Goal: Task Accomplishment & Management: Manage account settings

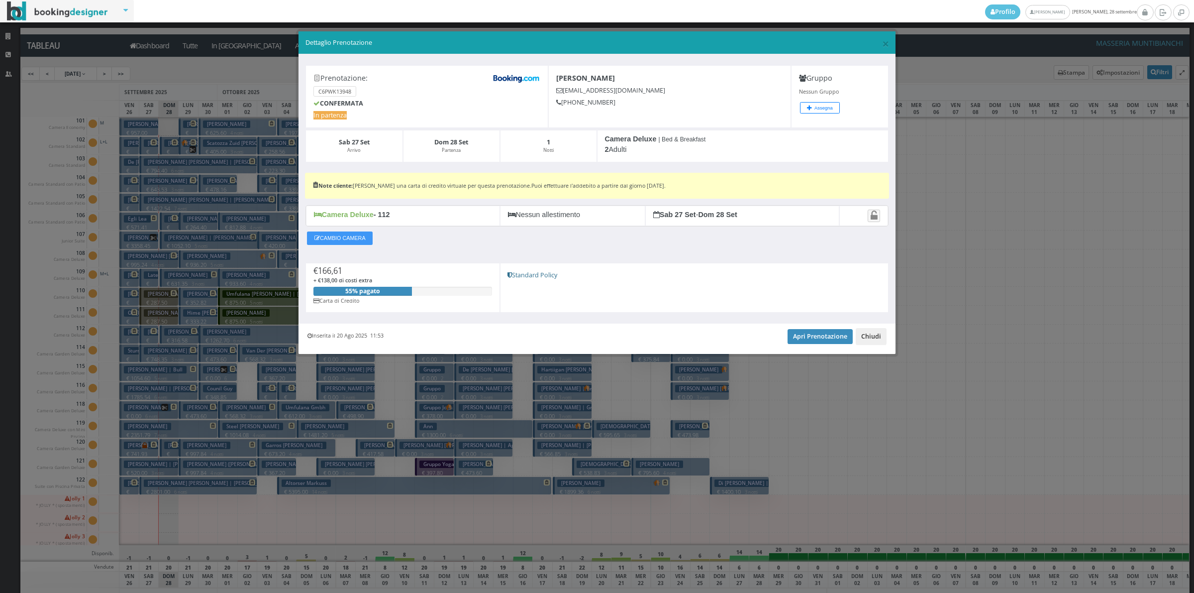
click at [876, 338] on button "Chiudi" at bounding box center [871, 336] width 31 height 17
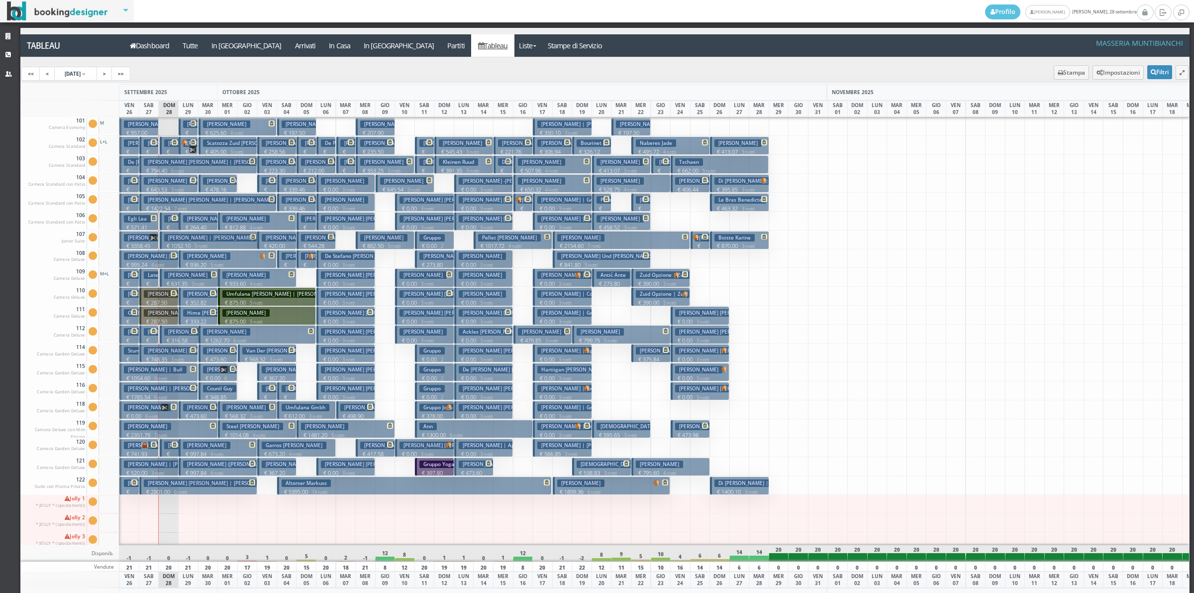
click at [148, 148] on p "€ 129.09 1 notti" at bounding box center [150, 163] width 12 height 31
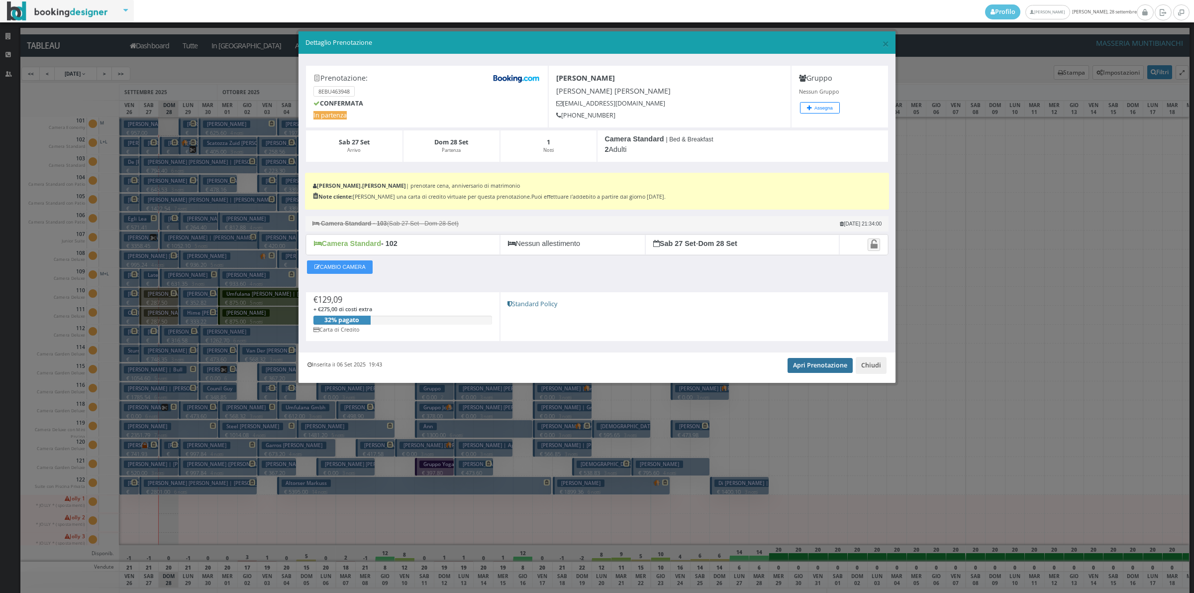
click at [817, 365] on link "Apri Prenotazione" at bounding box center [820, 365] width 65 height 15
click at [882, 369] on button "Chiudi" at bounding box center [871, 365] width 31 height 17
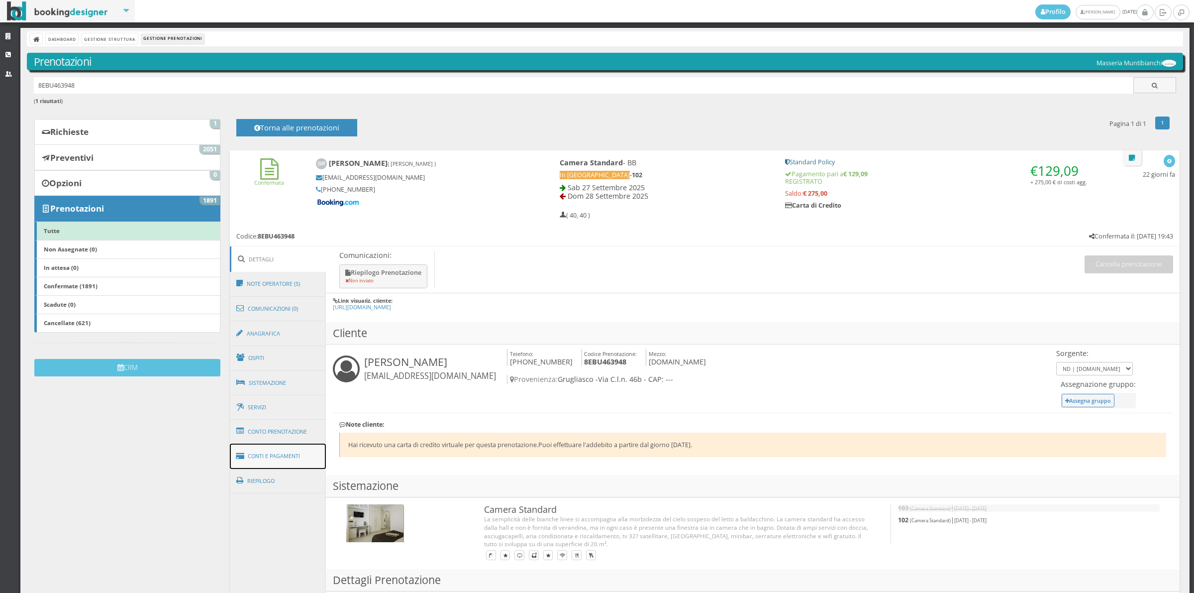
click at [302, 455] on link "Conti e Pagamenti" at bounding box center [278, 455] width 97 height 25
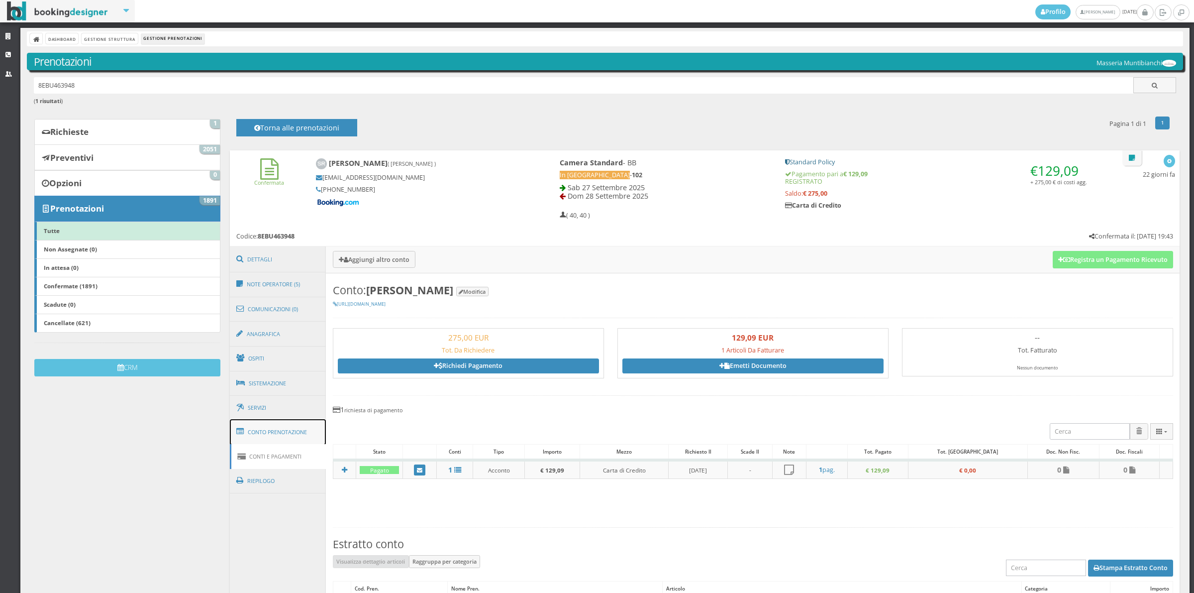
click at [303, 433] on link "Conto Prenotazione" at bounding box center [278, 432] width 97 height 26
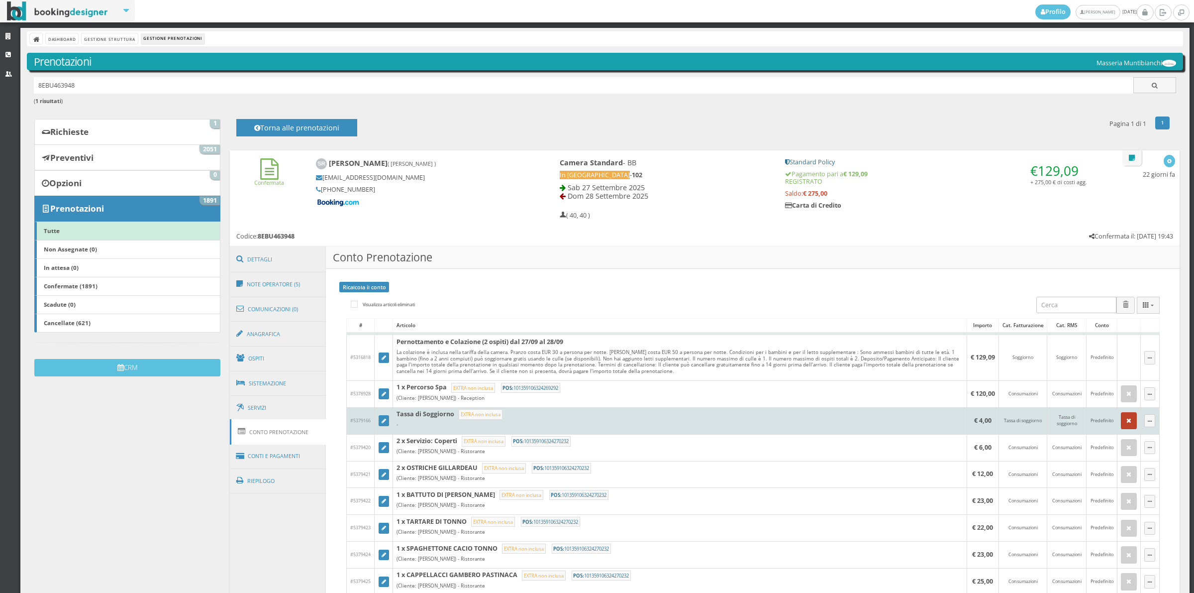
click at [1121, 419] on button "button" at bounding box center [1129, 420] width 16 height 17
click at [0, 0] on div "× Elimina Articolo" at bounding box center [0, 0] width 0 height 0
click at [1126, 423] on icon "button" at bounding box center [1128, 420] width 5 height 6
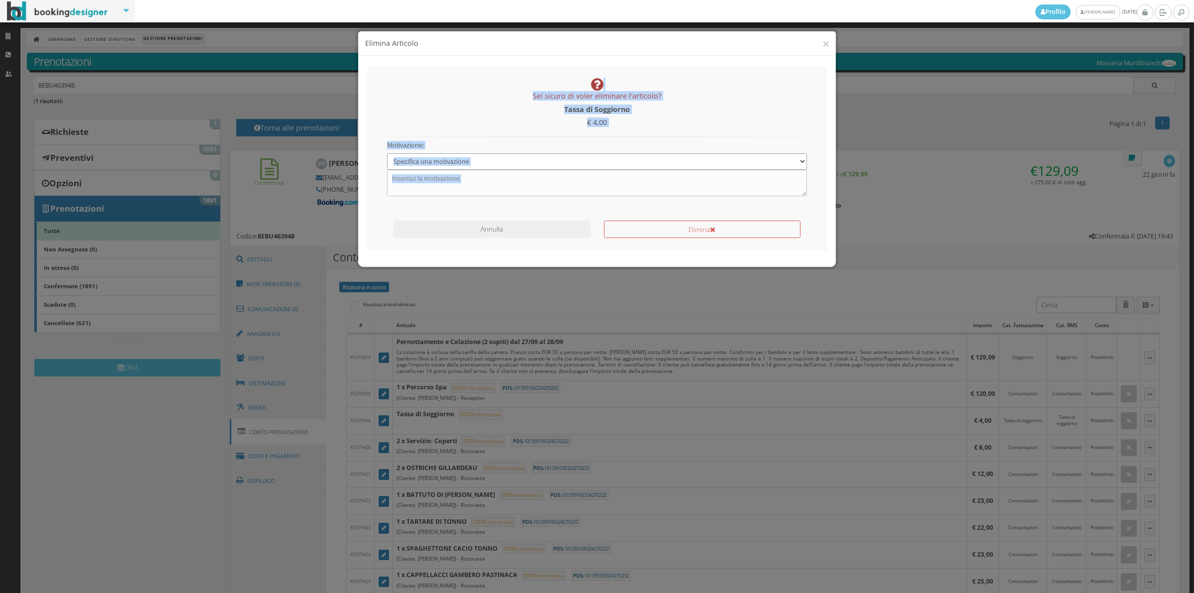
click at [468, 159] on select "Specifica una motivazione Errore di inserimento Ricalcolo del conto Il cliente …" at bounding box center [597, 161] width 420 height 16
select select "1"
click at [387, 153] on select "Specifica una motivazione Errore di inserimento Ricalcolo del conto Il cliente …" at bounding box center [597, 161] width 420 height 16
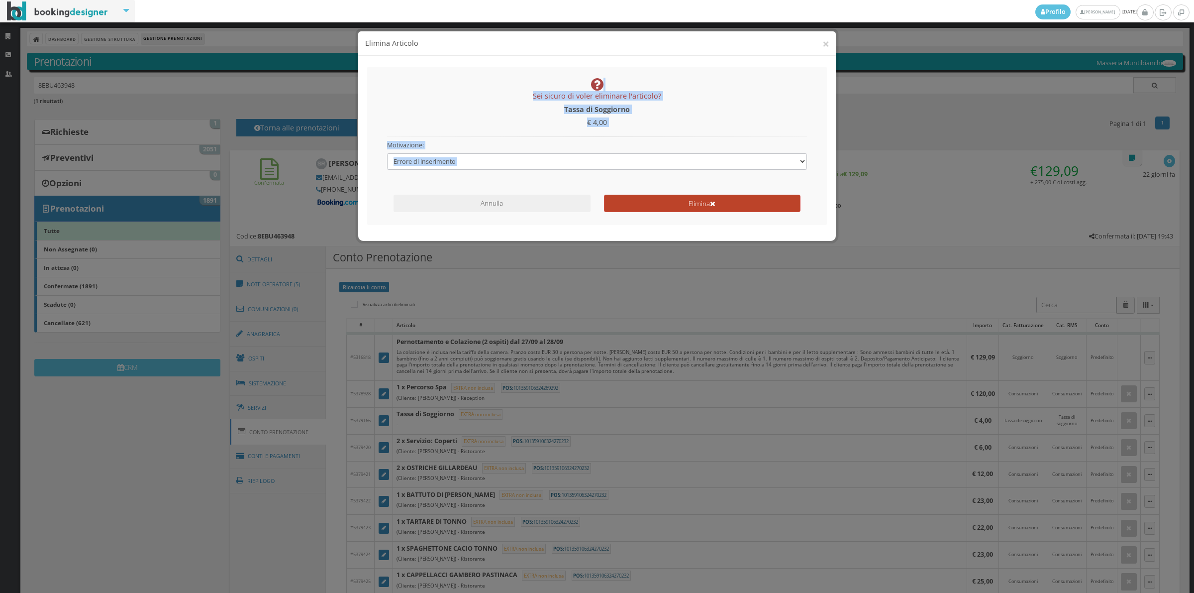
click at [653, 202] on button "Elimina" at bounding box center [702, 203] width 197 height 17
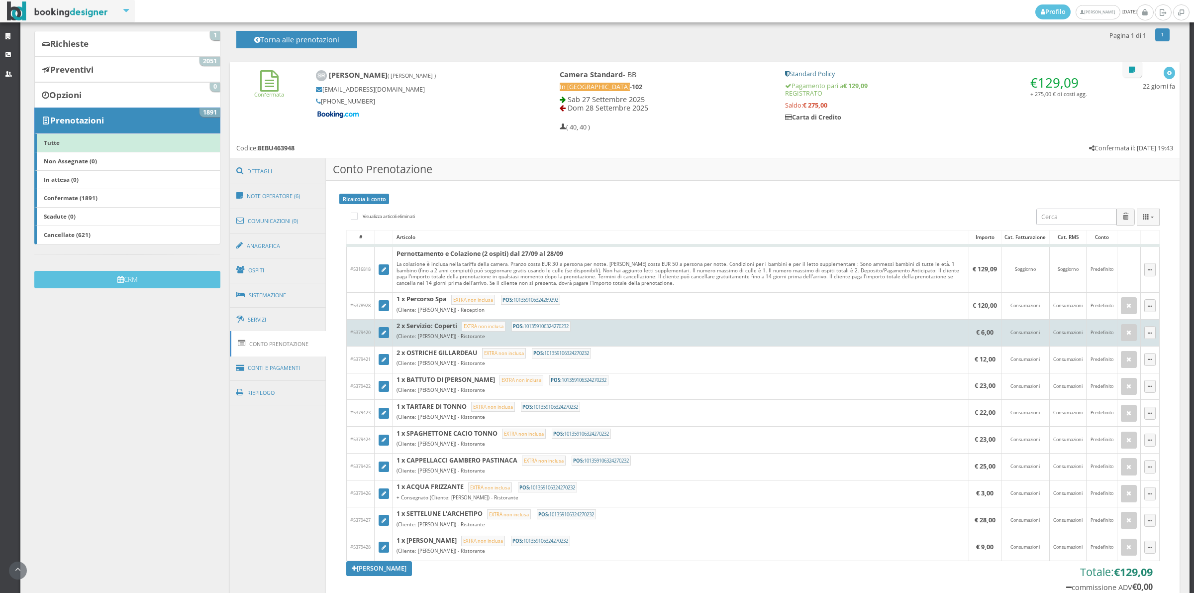
scroll to position [276, 0]
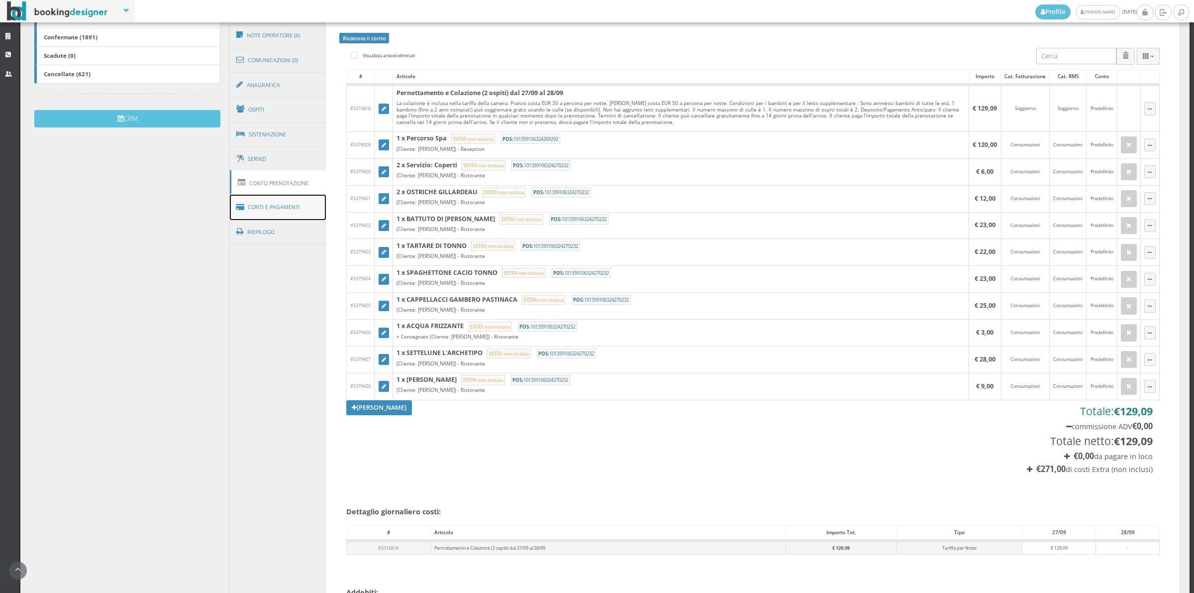
click at [279, 211] on link "Conti e Pagamenti" at bounding box center [278, 207] width 97 height 25
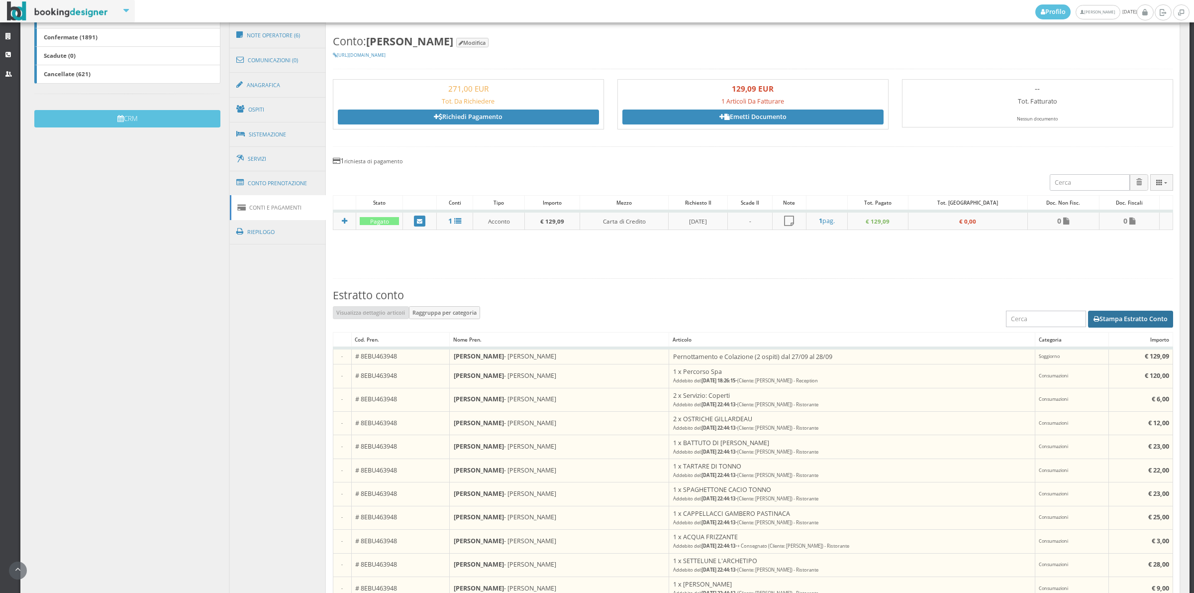
click at [1112, 320] on button "Stampa Estratto Conto" at bounding box center [1130, 318] width 85 height 17
click at [279, 190] on link "Conto Prenotazione" at bounding box center [278, 183] width 97 height 26
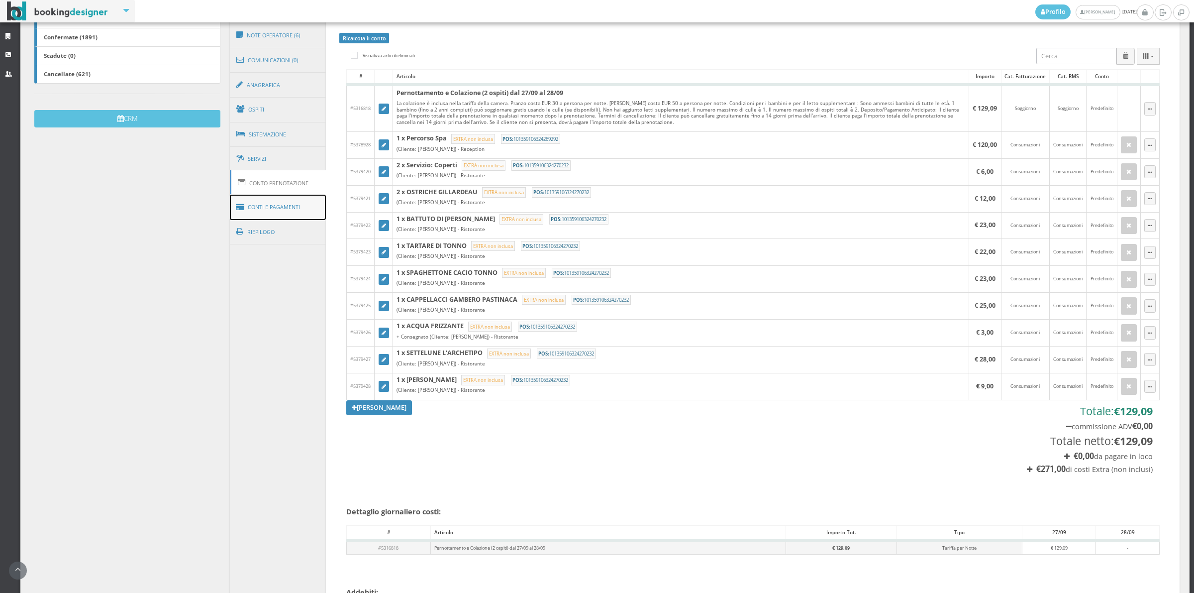
click at [286, 208] on link "Conti e Pagamenti" at bounding box center [278, 207] width 97 height 25
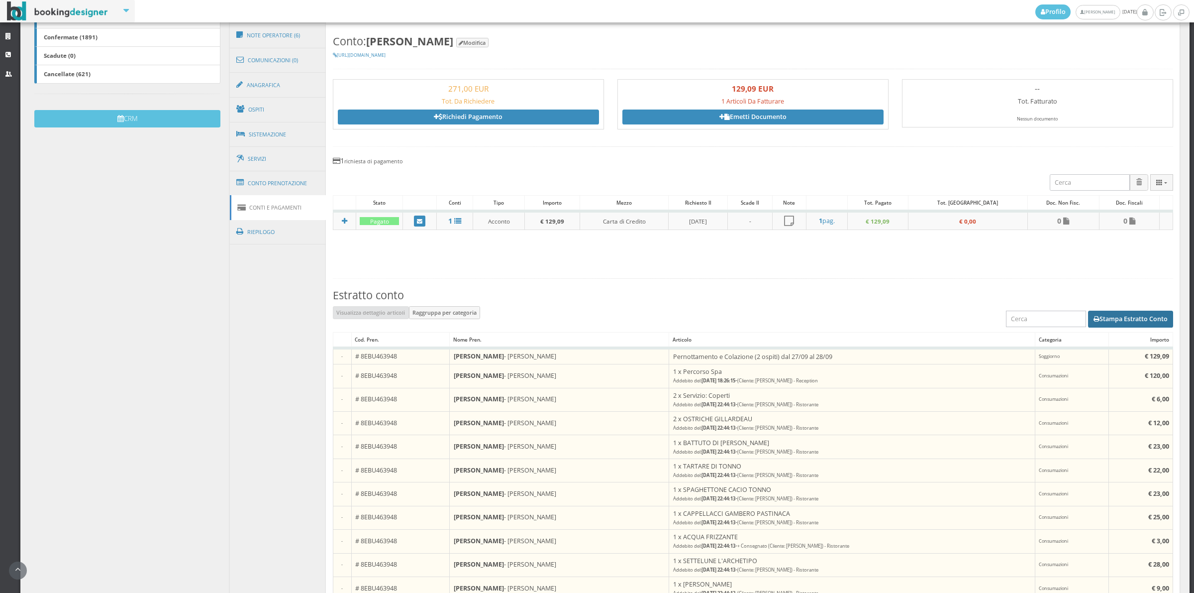
click at [1100, 322] on button "Stampa Estratto Conto" at bounding box center [1130, 318] width 85 height 17
